Goal: Task Accomplishment & Management: Use online tool/utility

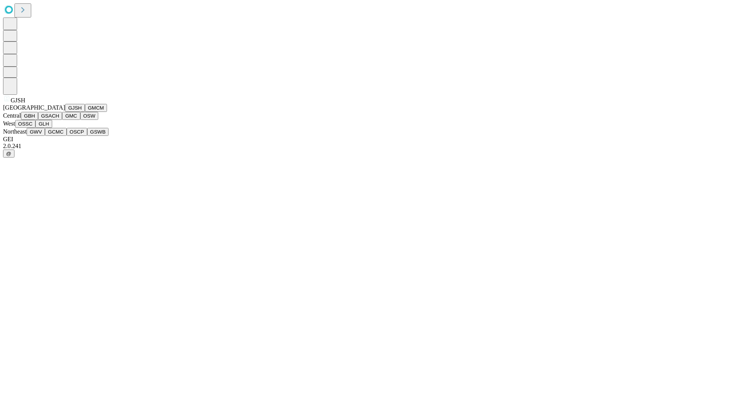
click at [65, 112] on button "GJSH" at bounding box center [75, 108] width 20 height 8
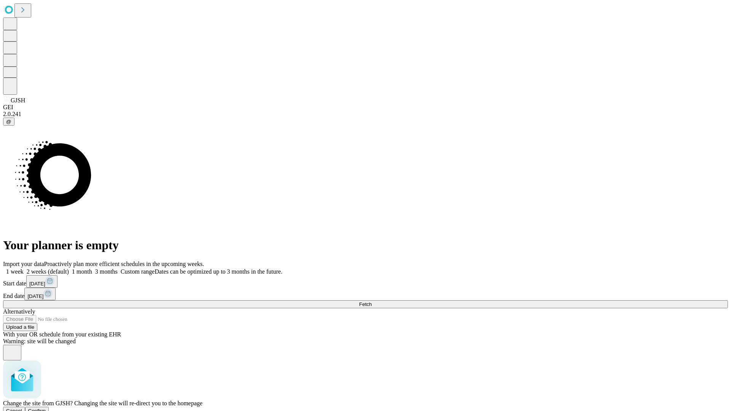
click at [46, 408] on span "Confirm" at bounding box center [37, 411] width 18 height 6
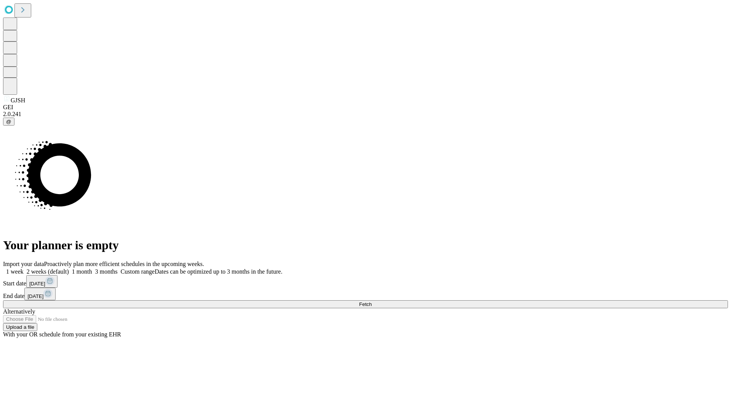
click at [69, 268] on label "2 weeks (default)" at bounding box center [46, 271] width 45 height 6
click at [372, 301] on span "Fetch" at bounding box center [365, 304] width 13 height 6
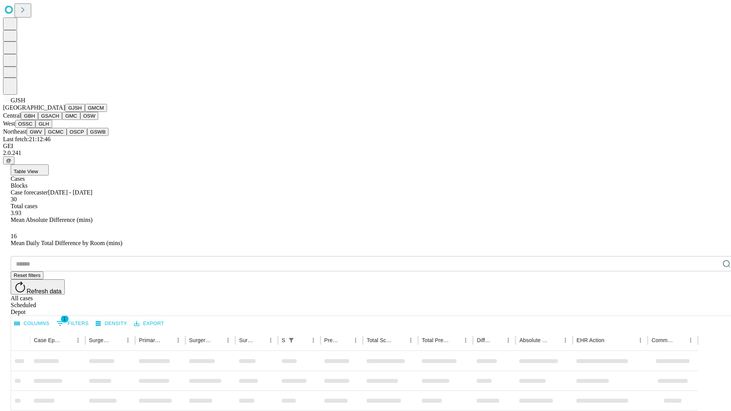
click at [85, 112] on button "GMCM" at bounding box center [96, 108] width 22 height 8
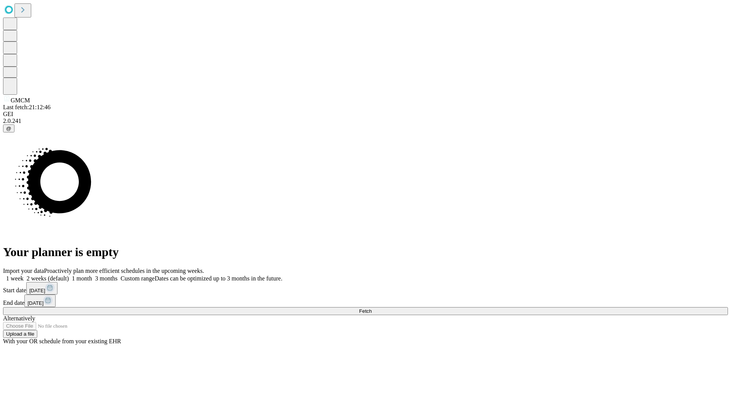
click at [69, 275] on label "2 weeks (default)" at bounding box center [46, 278] width 45 height 6
click at [372, 308] on span "Fetch" at bounding box center [365, 311] width 13 height 6
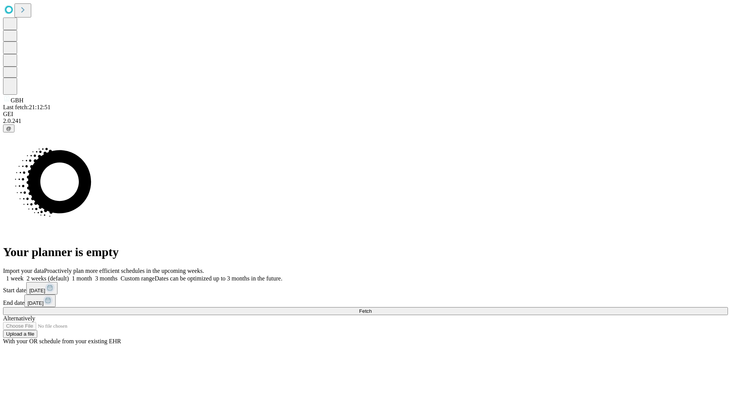
click at [69, 275] on label "2 weeks (default)" at bounding box center [46, 278] width 45 height 6
click at [372, 308] on span "Fetch" at bounding box center [365, 311] width 13 height 6
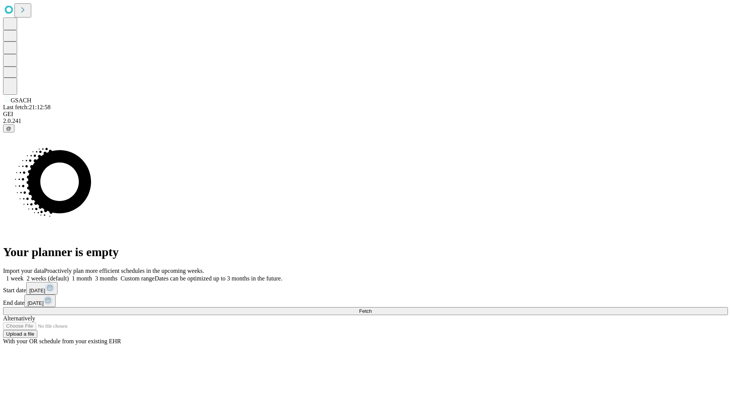
click at [69, 275] on label "2 weeks (default)" at bounding box center [46, 278] width 45 height 6
click at [372, 308] on span "Fetch" at bounding box center [365, 311] width 13 height 6
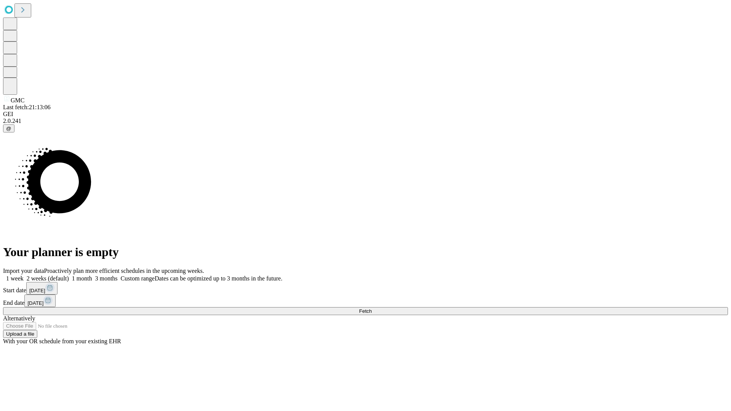
click at [69, 275] on label "2 weeks (default)" at bounding box center [46, 278] width 45 height 6
click at [372, 308] on span "Fetch" at bounding box center [365, 311] width 13 height 6
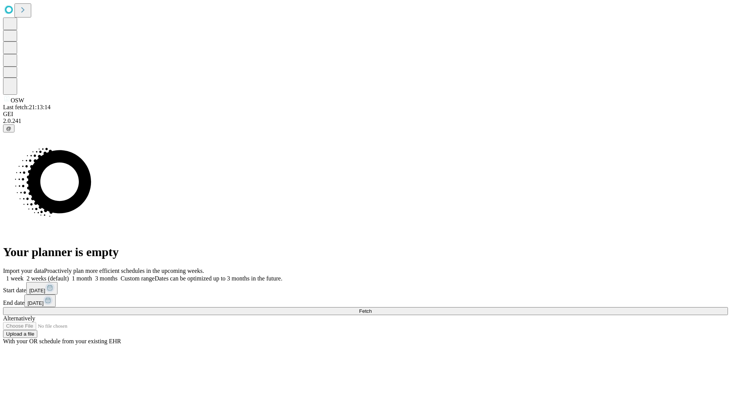
click at [69, 275] on label "2 weeks (default)" at bounding box center [46, 278] width 45 height 6
click at [372, 308] on span "Fetch" at bounding box center [365, 311] width 13 height 6
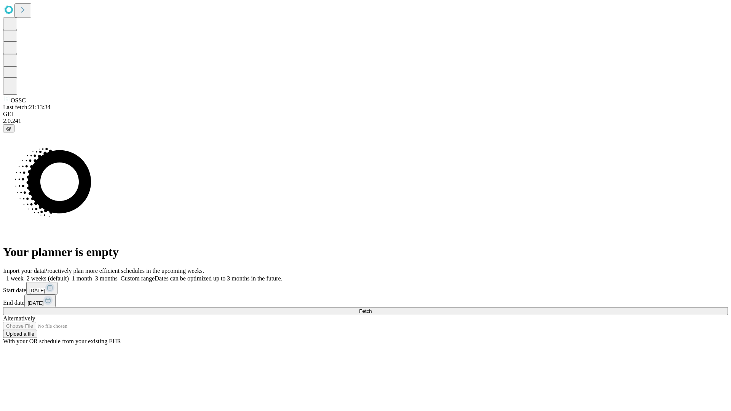
click at [69, 275] on label "2 weeks (default)" at bounding box center [46, 278] width 45 height 6
click at [372, 308] on span "Fetch" at bounding box center [365, 311] width 13 height 6
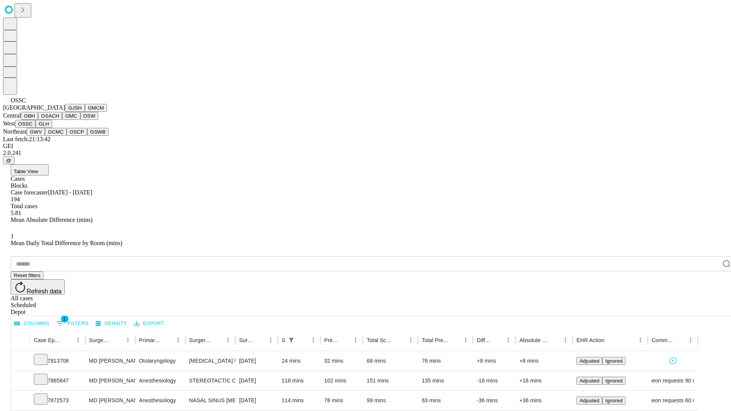
click at [52, 128] on button "GLH" at bounding box center [43, 124] width 16 height 8
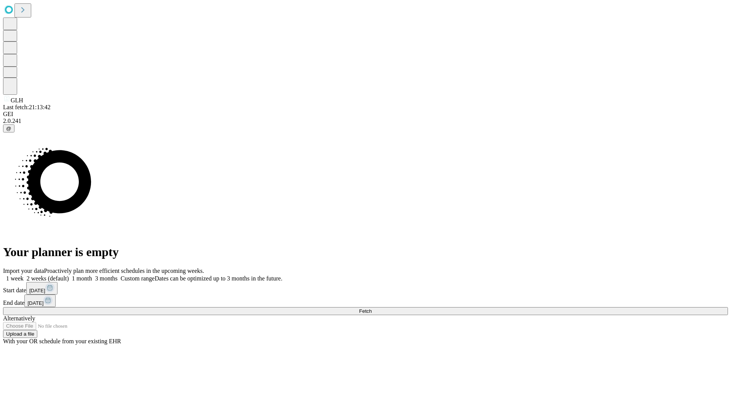
click at [69, 275] on label "2 weeks (default)" at bounding box center [46, 278] width 45 height 6
click at [372, 308] on span "Fetch" at bounding box center [365, 311] width 13 height 6
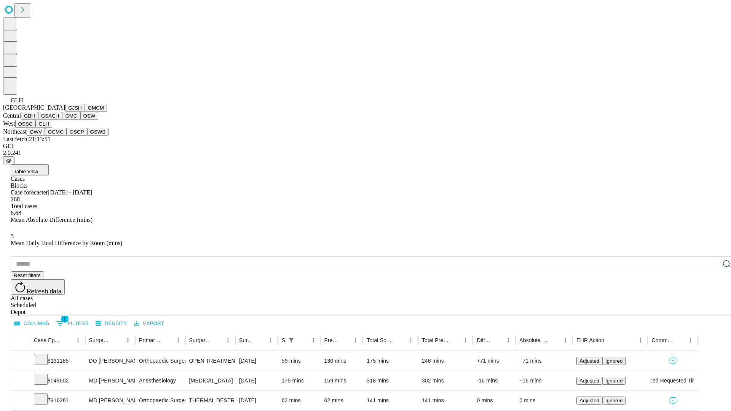
click at [45, 136] on button "GWV" at bounding box center [36, 132] width 18 height 8
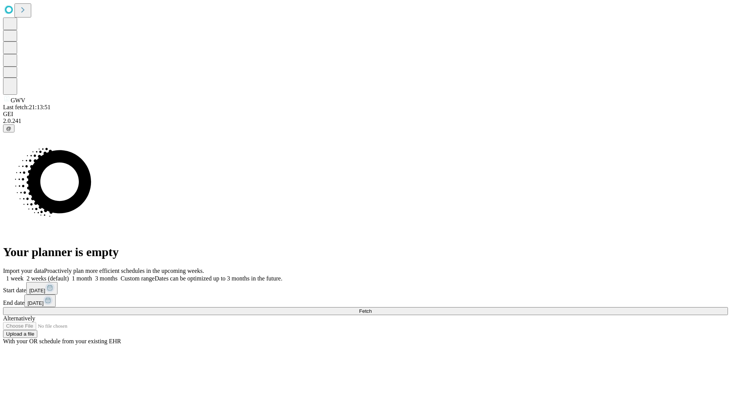
click at [69, 275] on label "2 weeks (default)" at bounding box center [46, 278] width 45 height 6
click at [372, 308] on span "Fetch" at bounding box center [365, 311] width 13 height 6
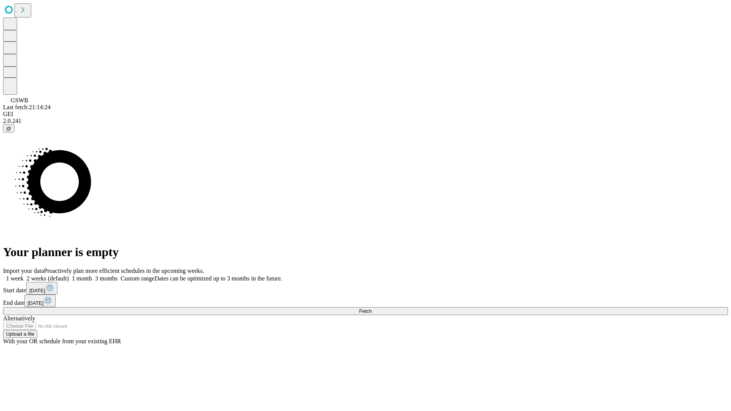
click at [372, 308] on span "Fetch" at bounding box center [365, 311] width 13 height 6
